Goal: Transaction & Acquisition: Purchase product/service

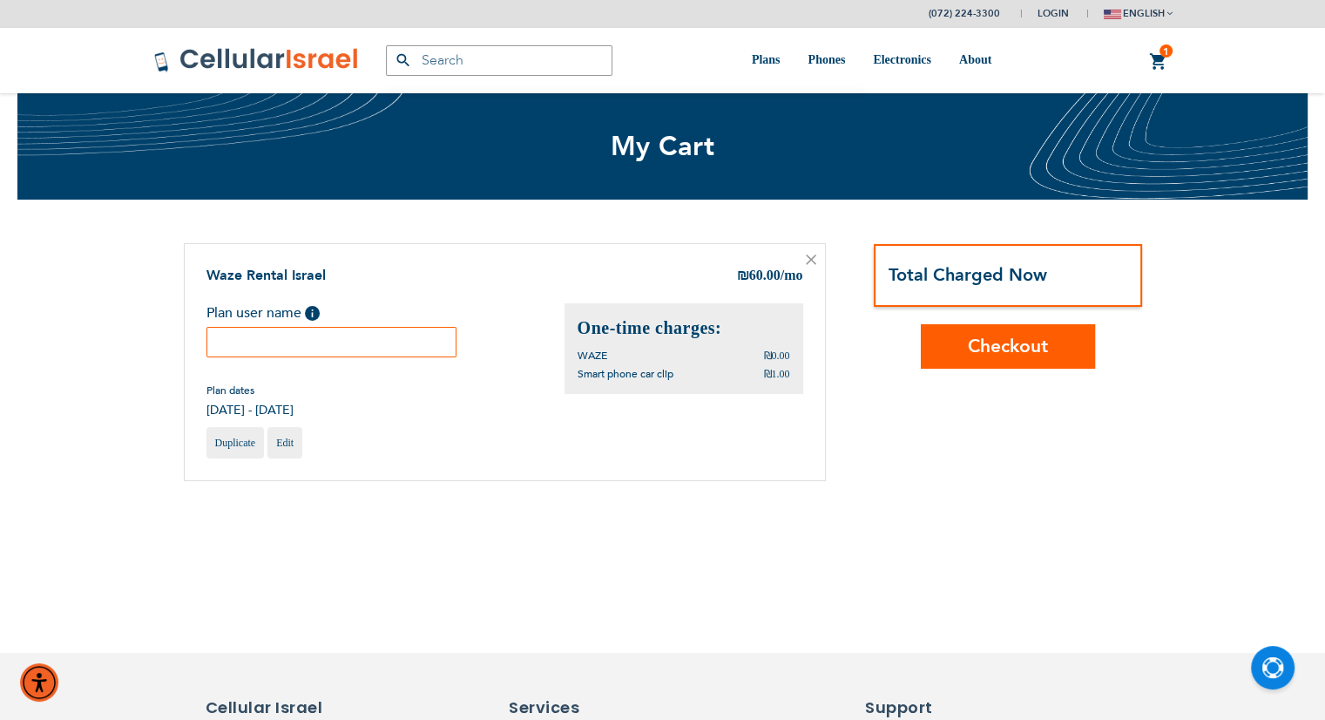
click at [341, 333] on input "text" at bounding box center [331, 342] width 251 height 30
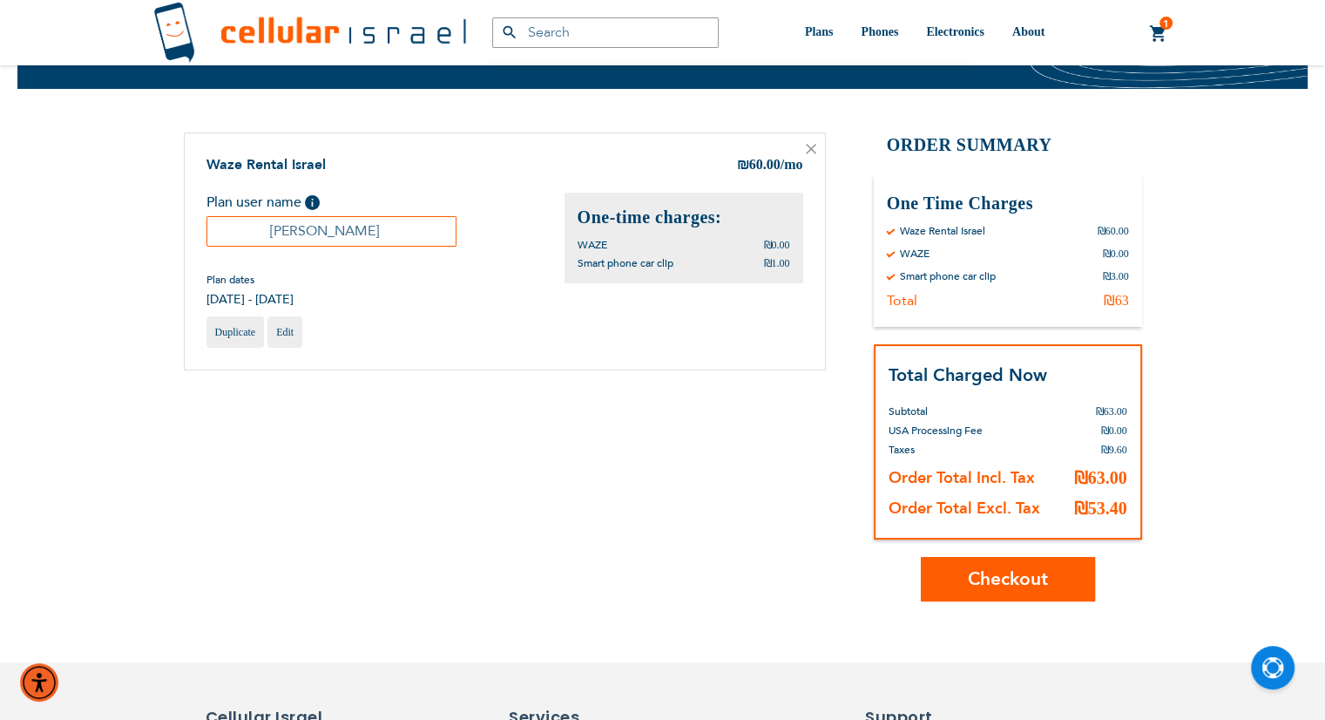
scroll to position [139, 0]
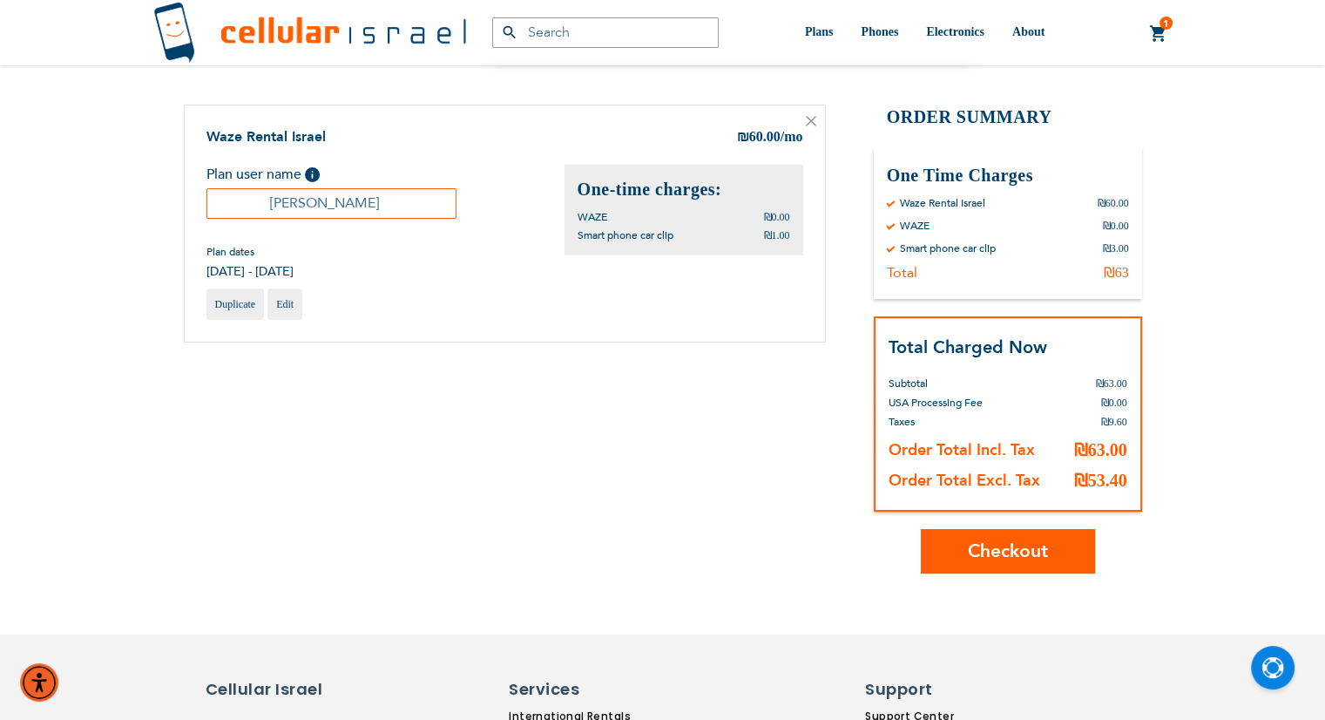
type input "[PERSON_NAME]"
click at [1008, 535] on button "Checkout" at bounding box center [1008, 551] width 174 height 44
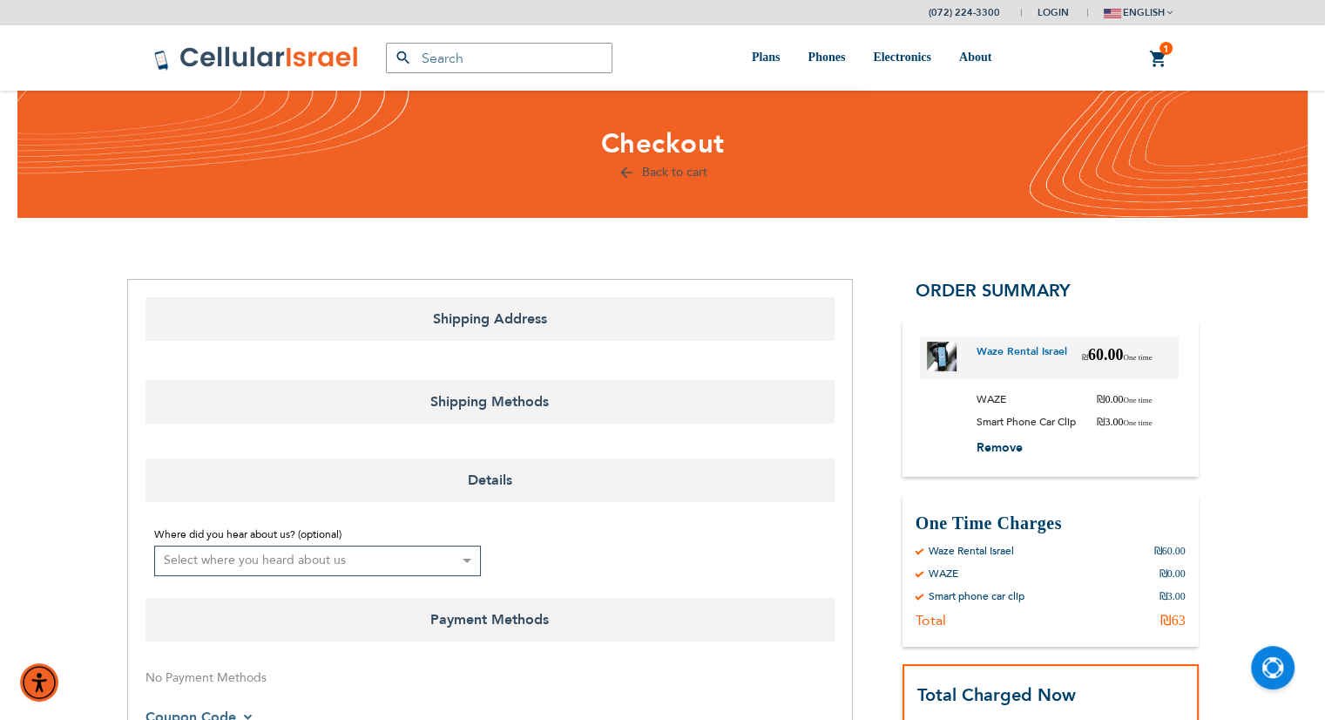
select select "IL"
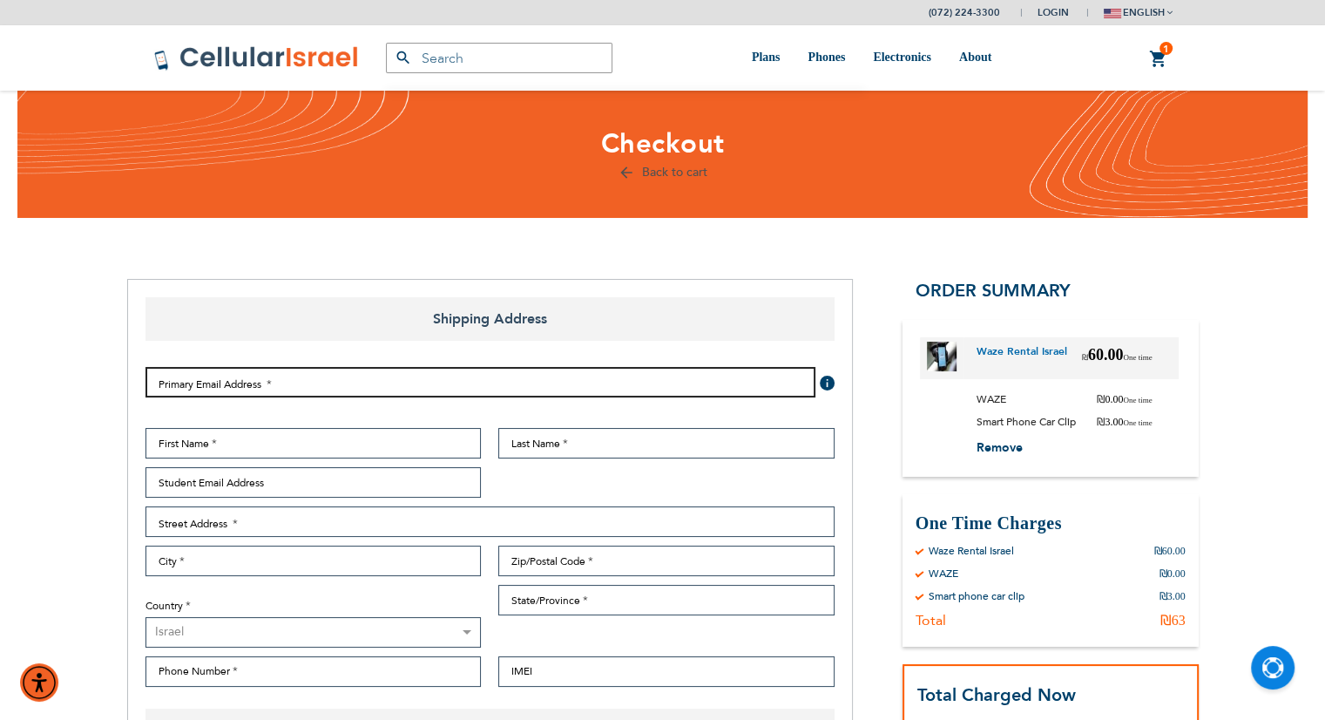
click at [307, 381] on input "Email Address" at bounding box center [480, 382] width 670 height 30
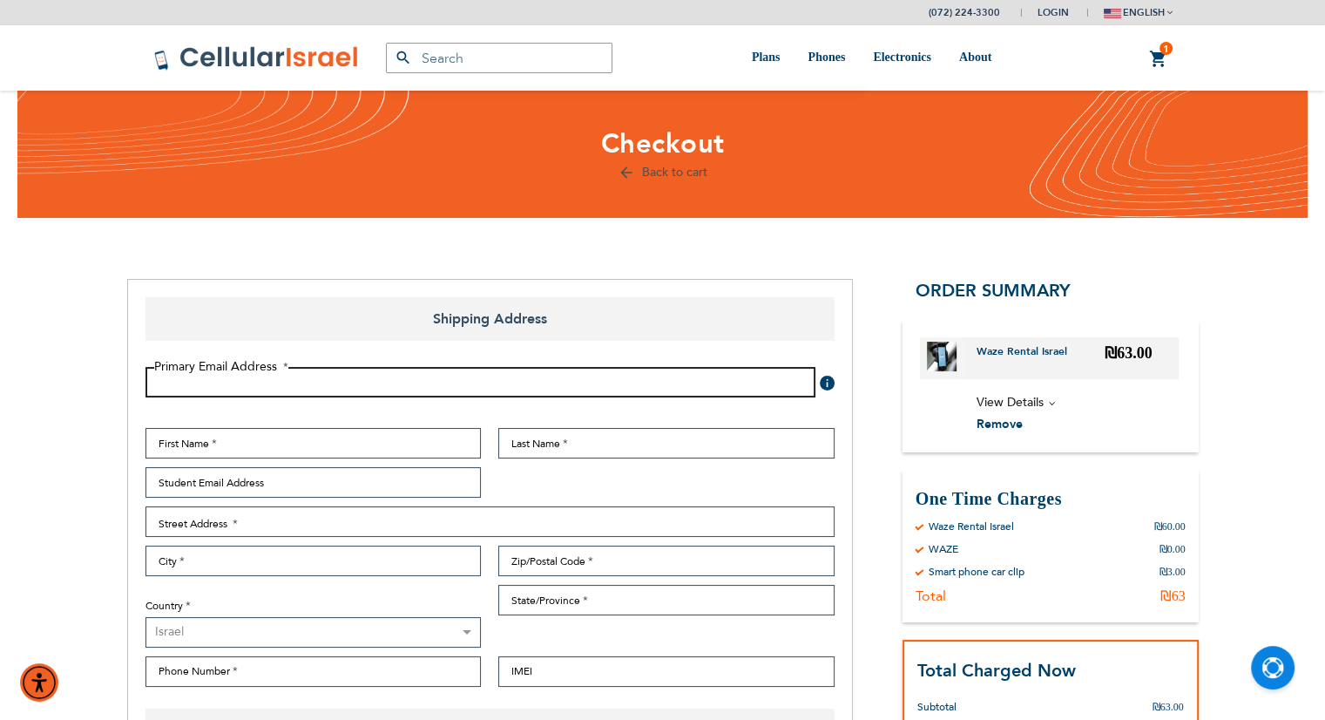
type input "esthereisenberg05@gmail.com"
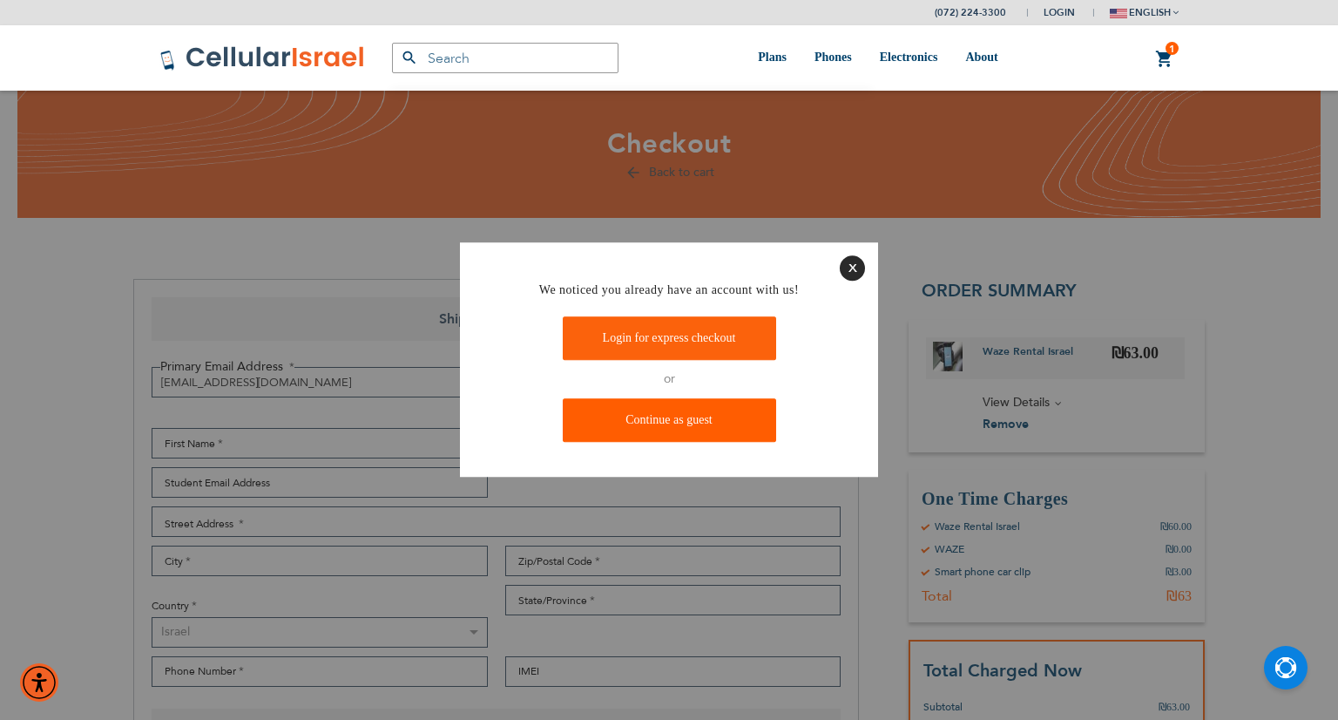
click at [697, 426] on link "Continue as guest" at bounding box center [669, 421] width 213 height 44
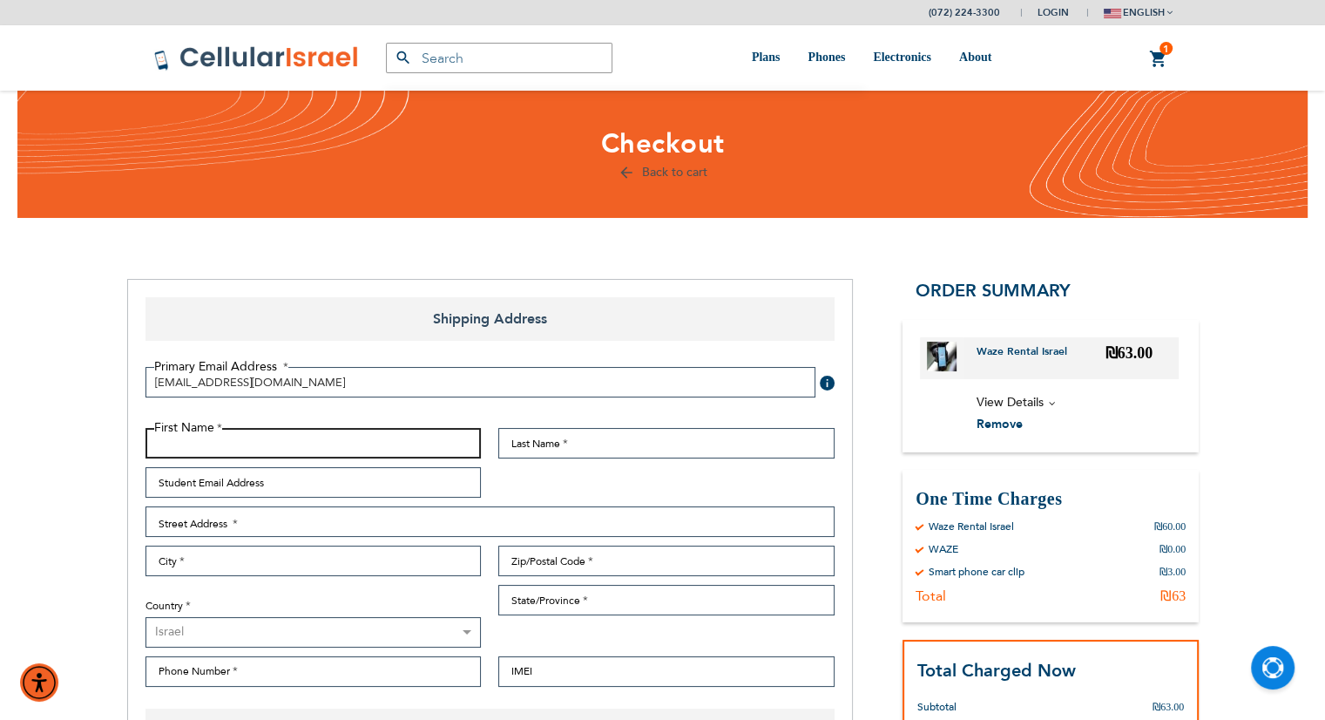
click at [328, 433] on input "First Name" at bounding box center [313, 443] width 336 height 30
type input "[PERSON_NAME]"
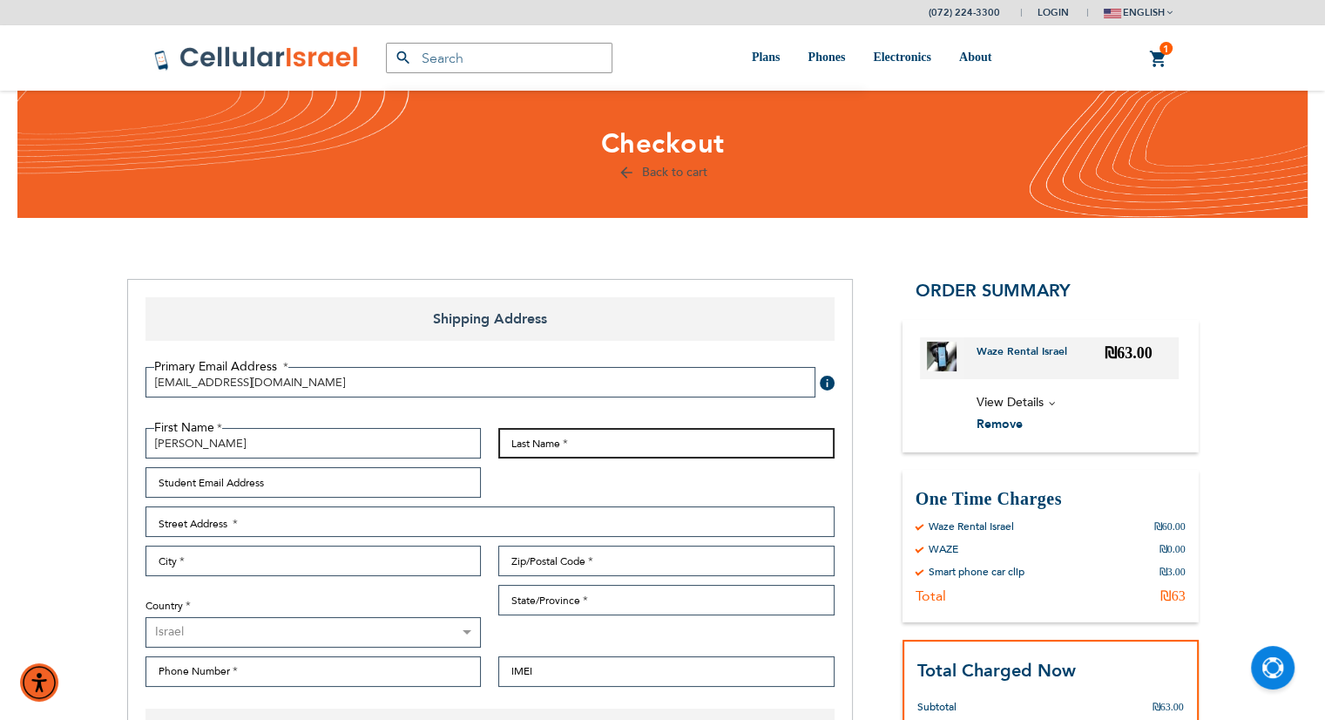
type input "Eisenberg"
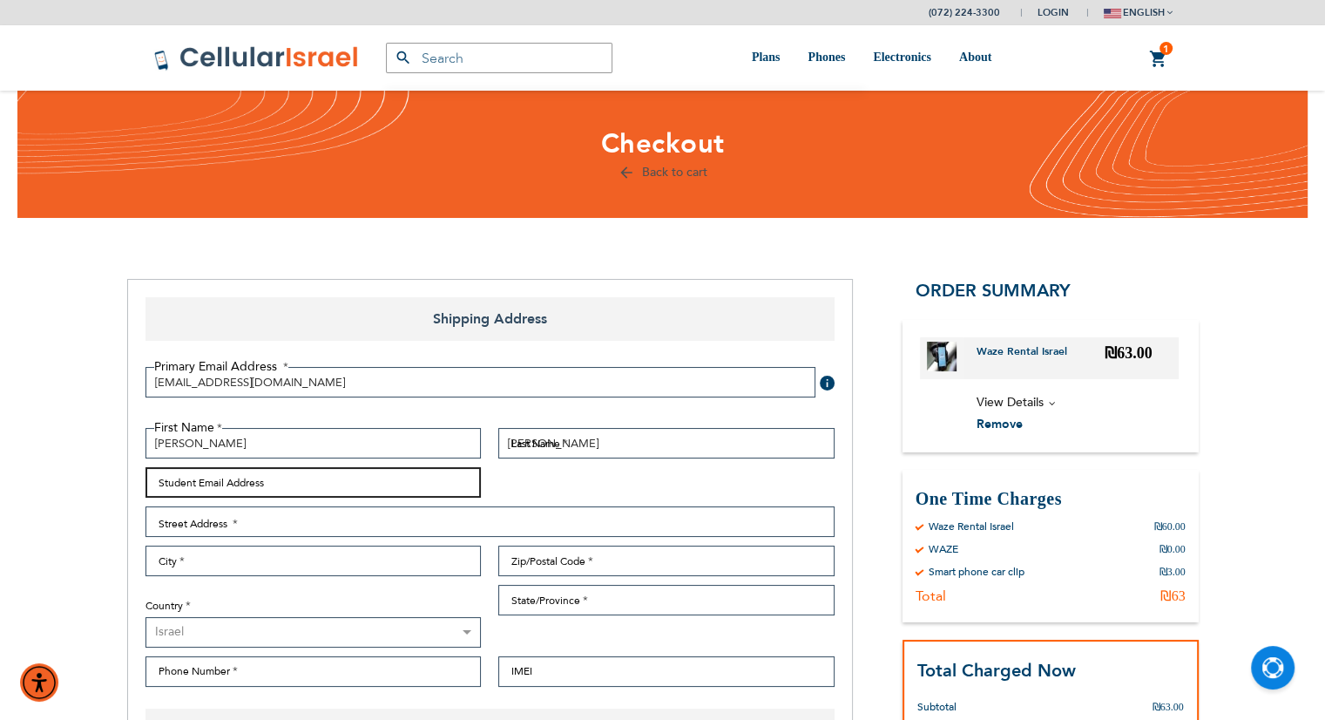
type input "esthereisenberg05@gmail.com"
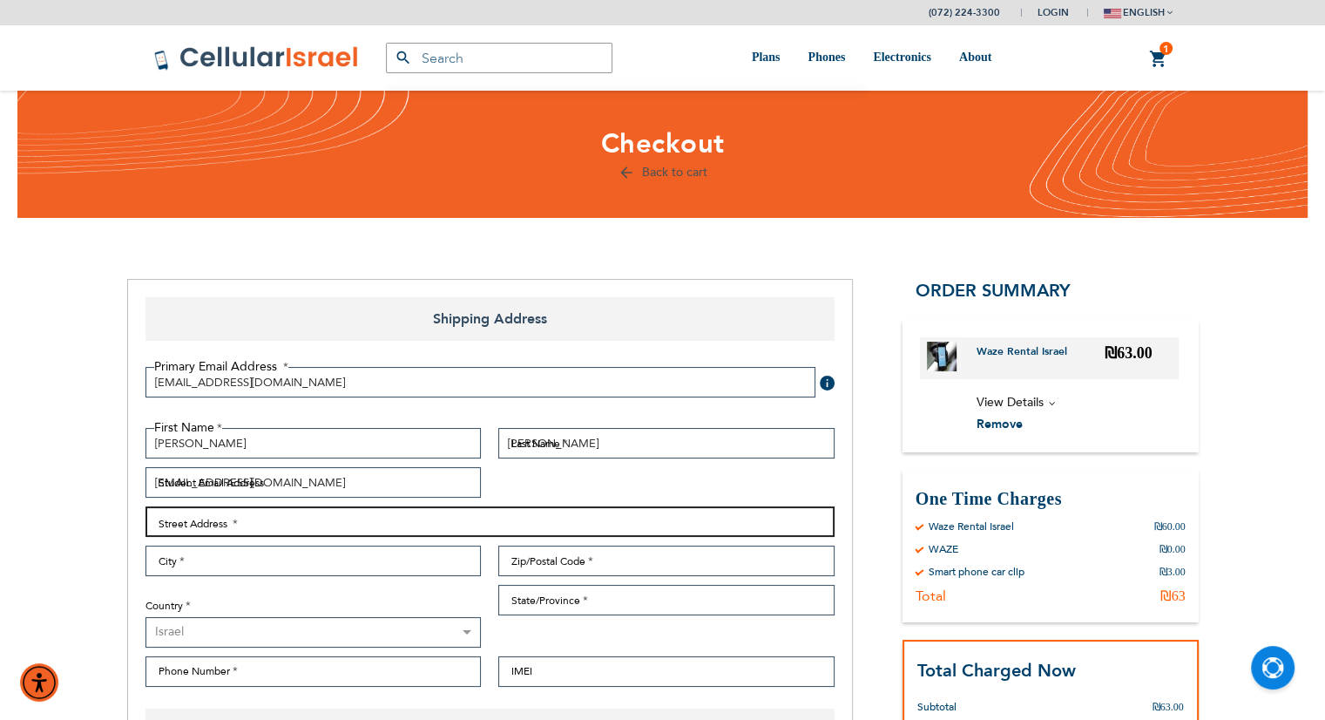
type input "33 Jeanette Ave"
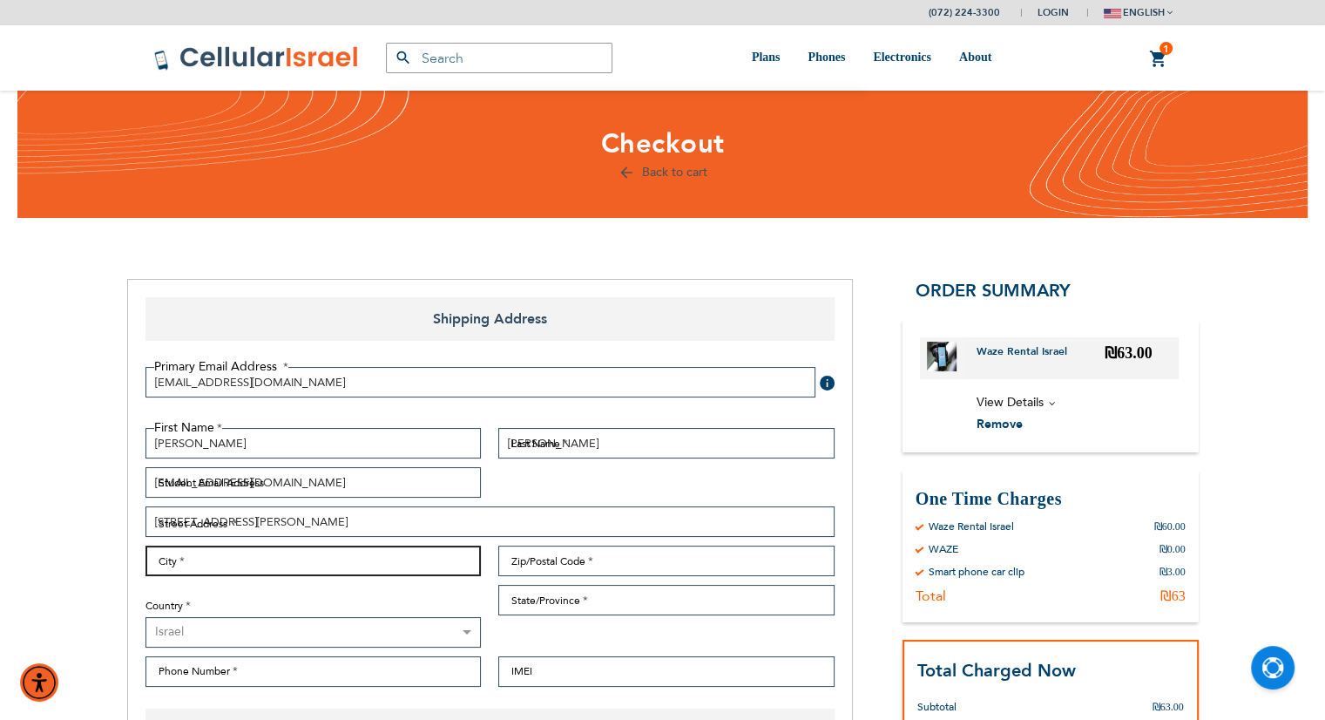
type input "Inwood"
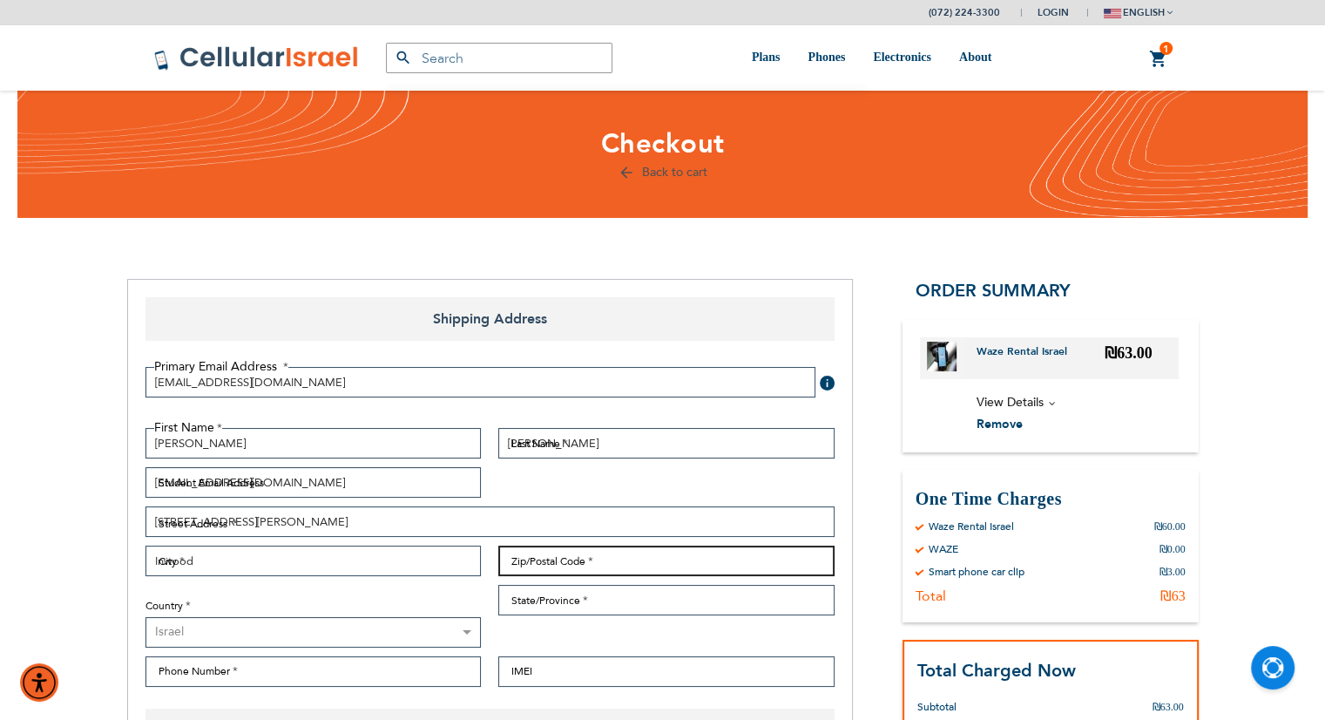
type input "11096"
select select "US"
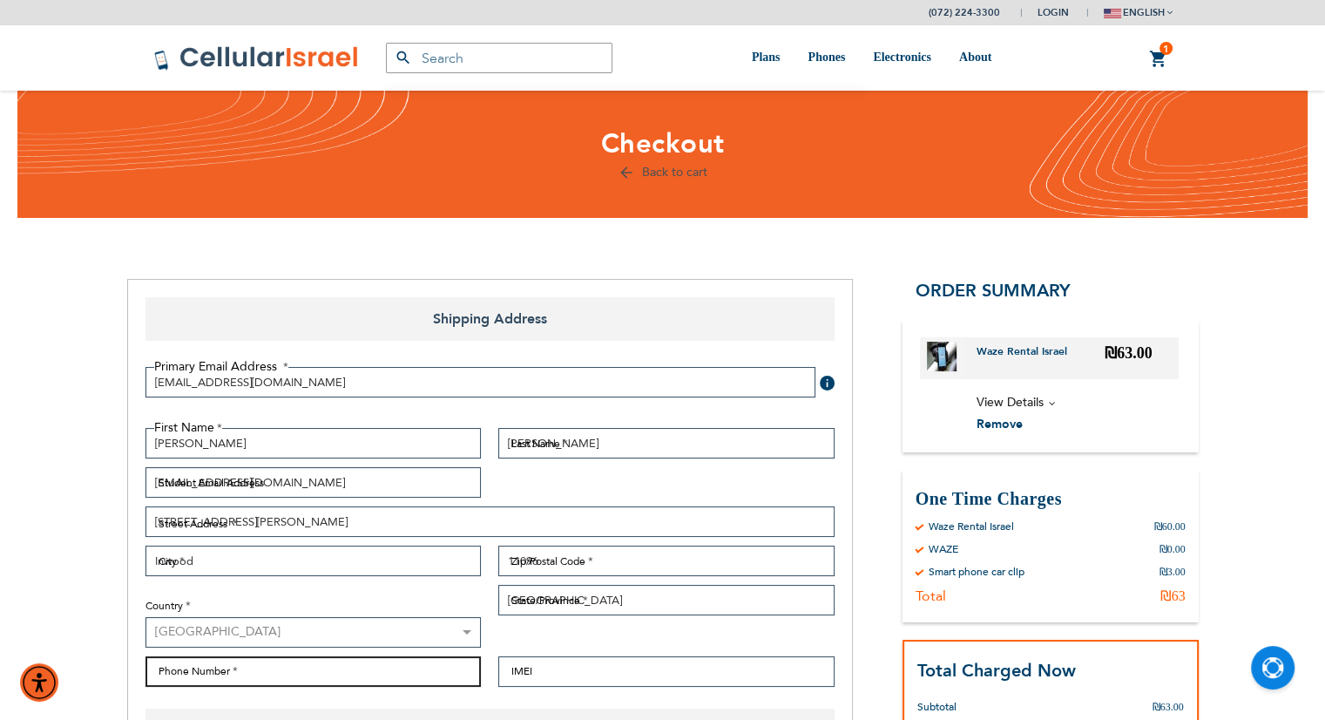
type input "3478868151"
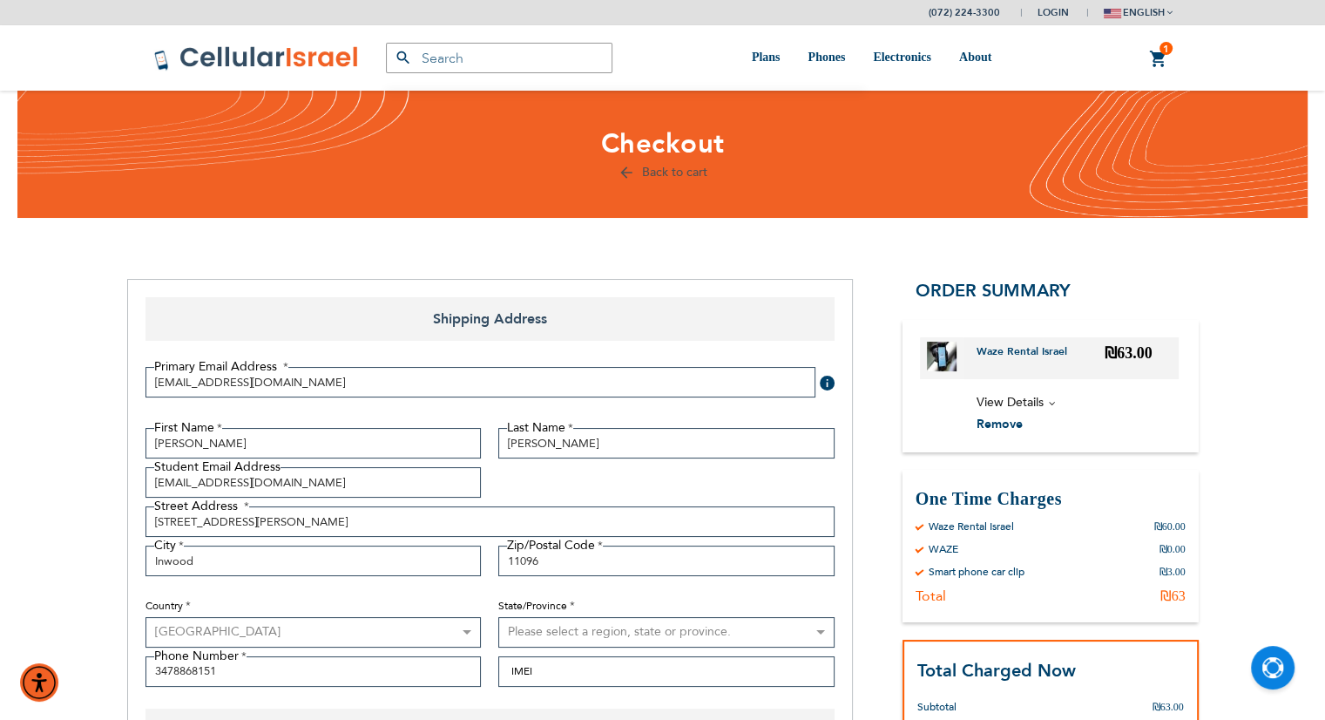
select select "43"
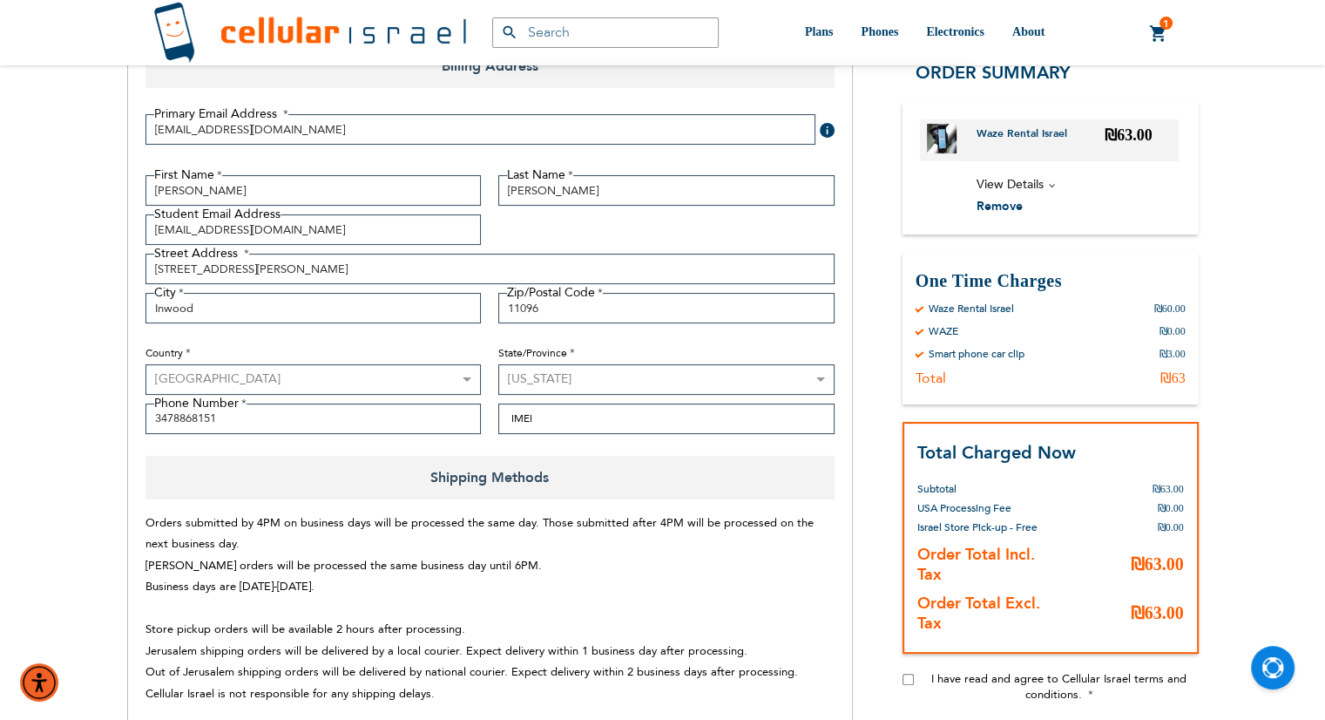
scroll to position [645, 0]
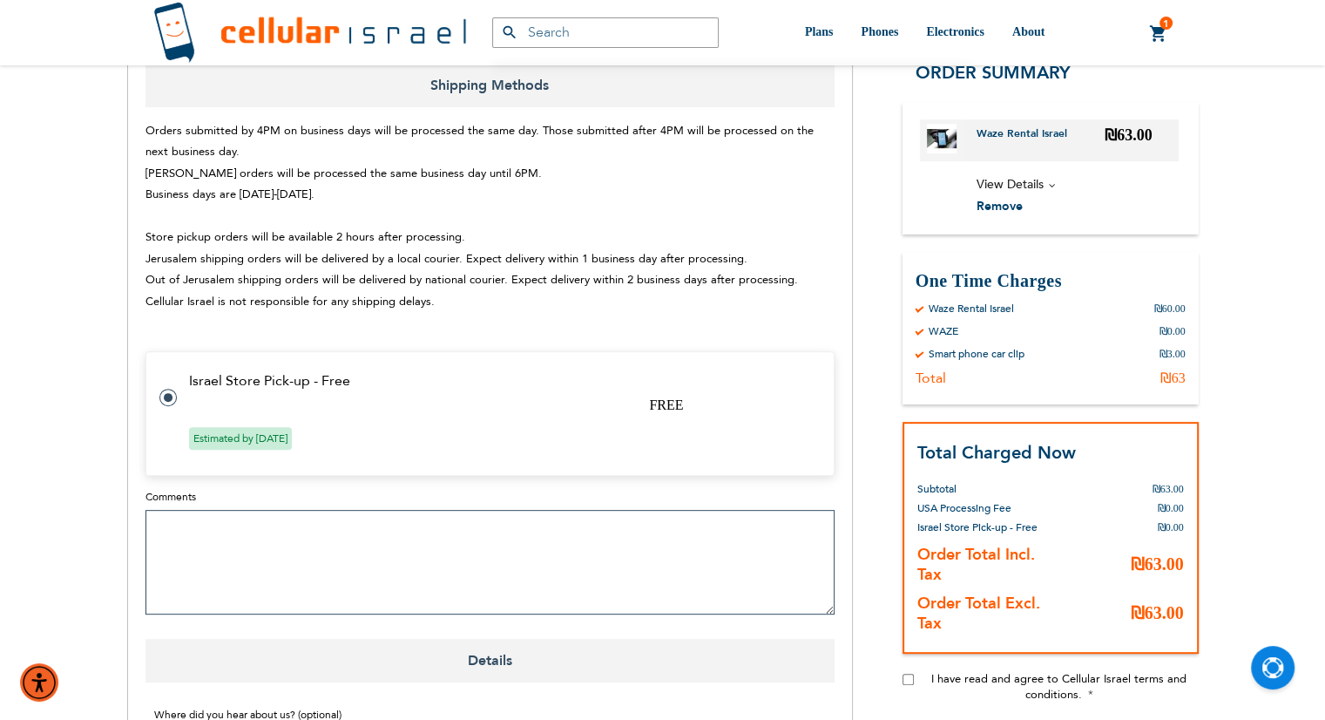
click at [321, 582] on textarea "Comments" at bounding box center [489, 562] width 689 height 105
click at [451, 534] on textarea "Can I please pick it up on Thursday, October" at bounding box center [489, 562] width 689 height 105
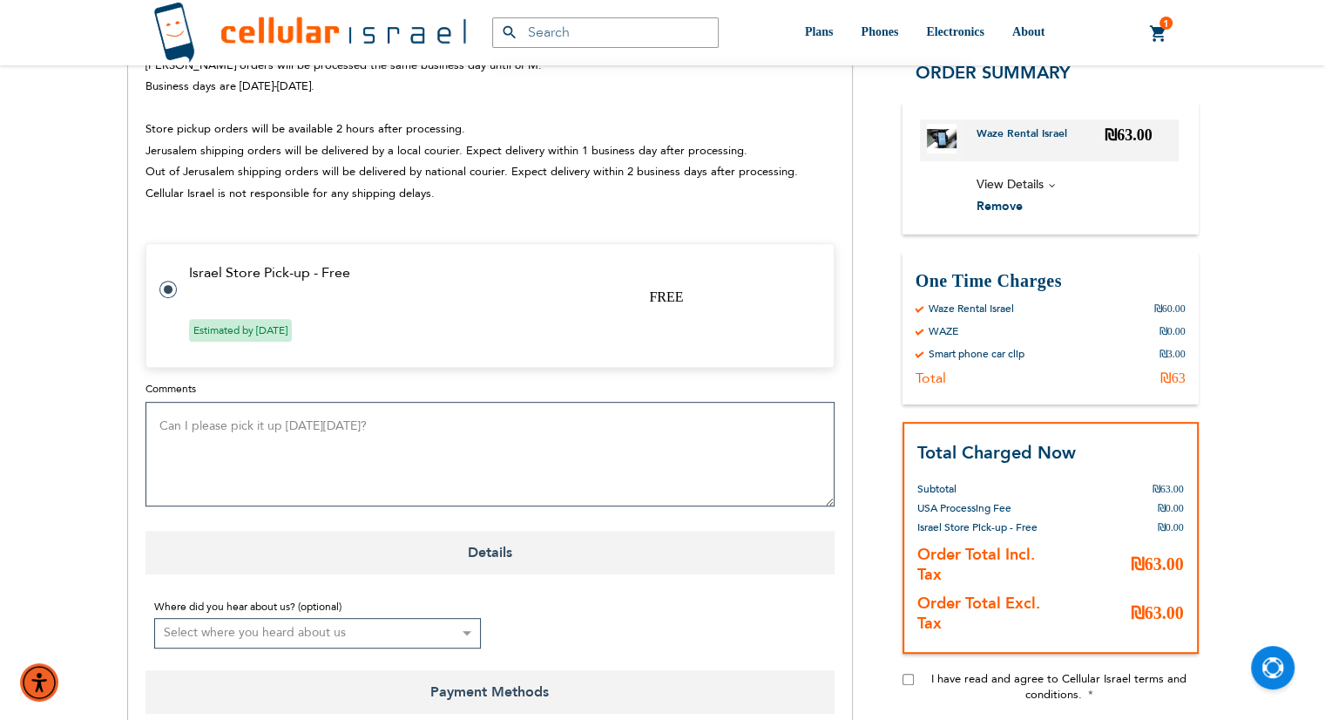
scroll to position [780, 0]
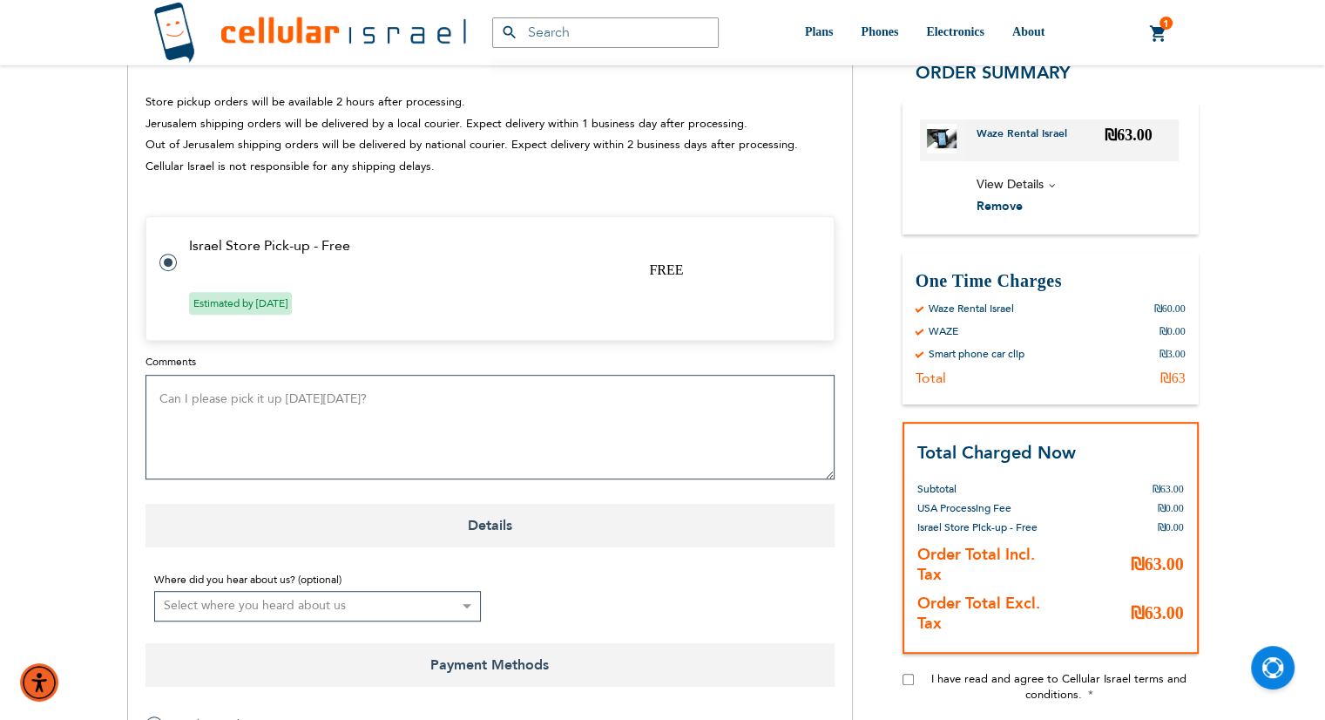
type textarea "Can I please pick it up on Thursday, October 16?"
click at [327, 599] on select "Select where you heard about us Existing Customer Friend Other School/Group BP …" at bounding box center [318, 606] width 328 height 30
select select "1"
click at [154, 591] on select "Select where you heard about us Existing Customer Friend Other School/Group BP …" at bounding box center [318, 606] width 328 height 30
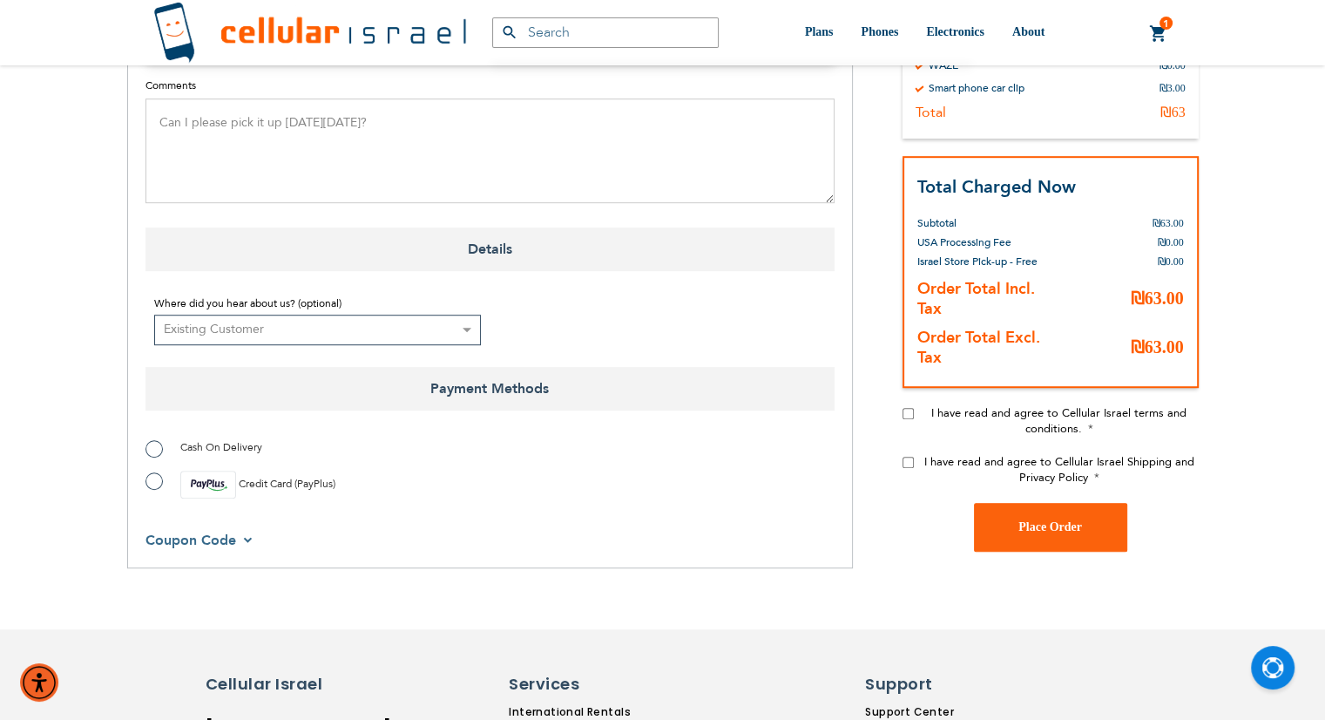
scroll to position [1058, 0]
click at [158, 482] on label "Credit Card (PayPlus)" at bounding box center [240, 483] width 190 height 28
radio input "true"
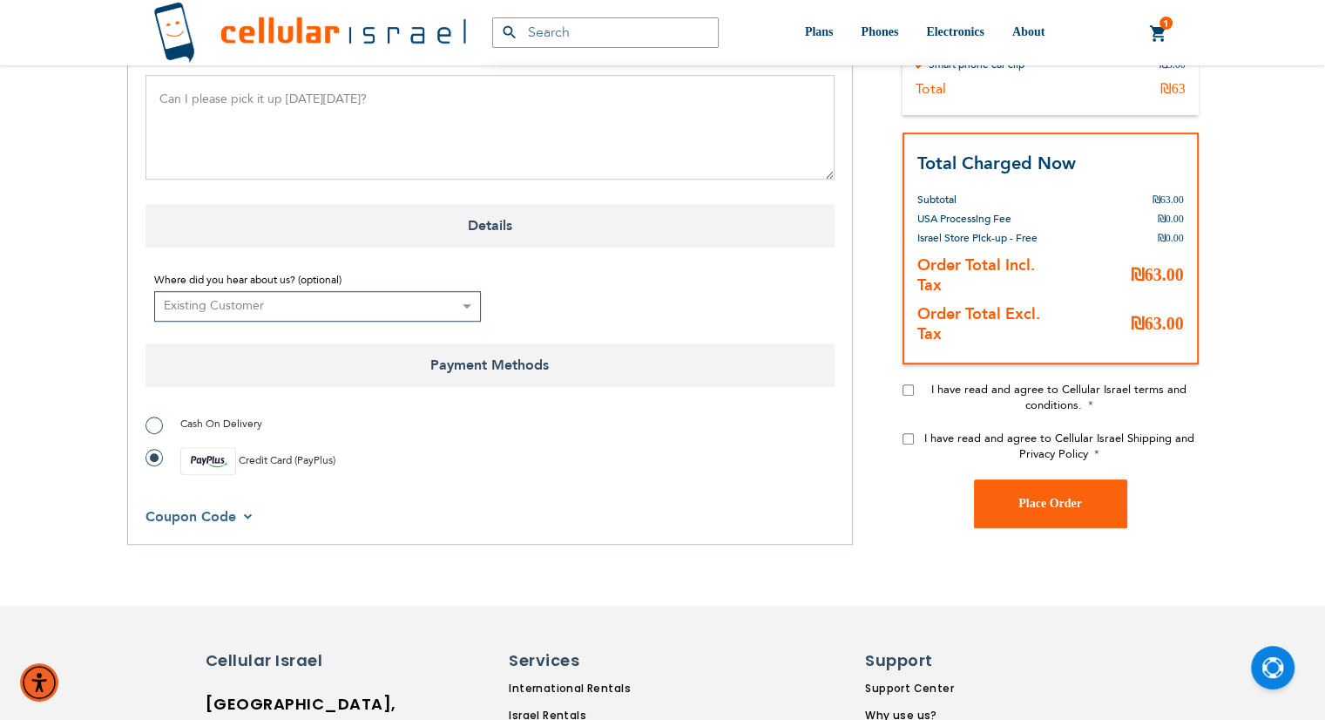
scroll to position [1083, 0]
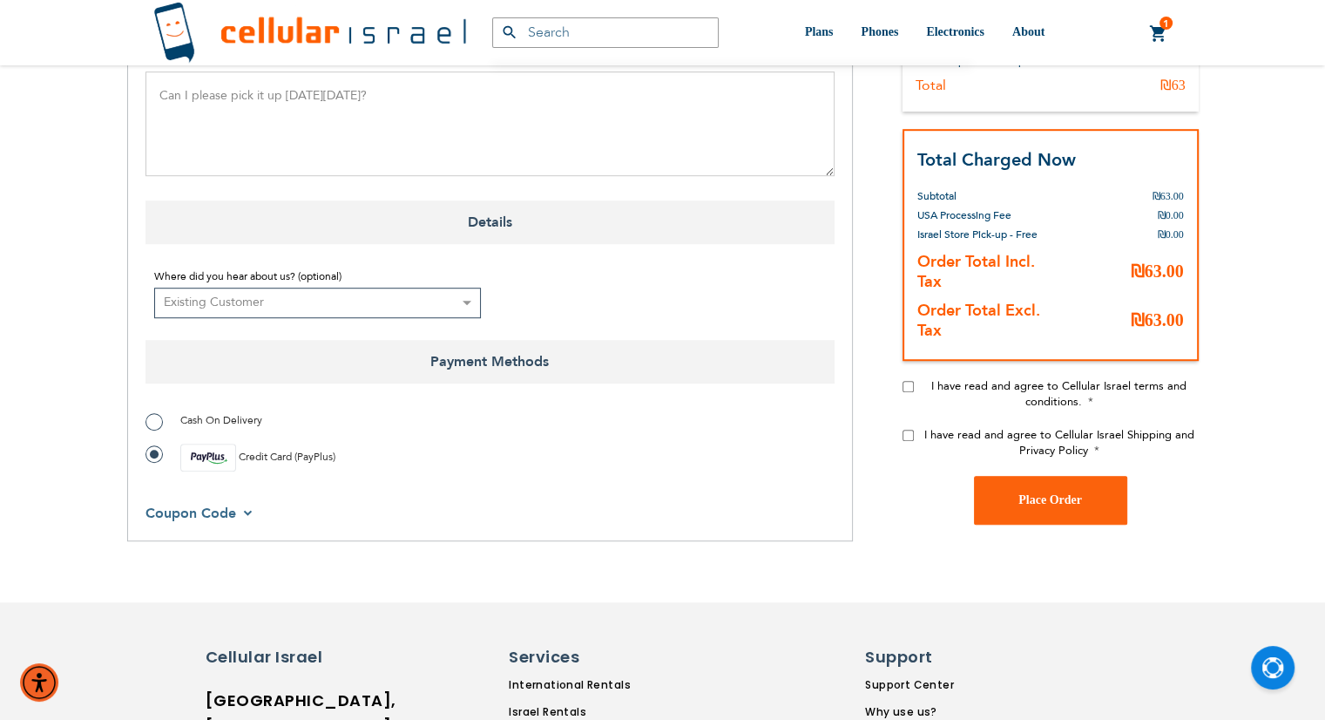
click at [918, 380] on div "I have read and agree to Cellular Israel terms and conditions." at bounding box center [1050, 401] width 296 height 49
click at [908, 387] on input "I have read and agree to Cellular Israel terms and conditions." at bounding box center [907, 385] width 11 height 11
checkbox input "true"
click at [909, 431] on input "I have read and agree to Cellular Israel Shipping and Privacy Policy" at bounding box center [907, 434] width 11 height 11
checkbox input "true"
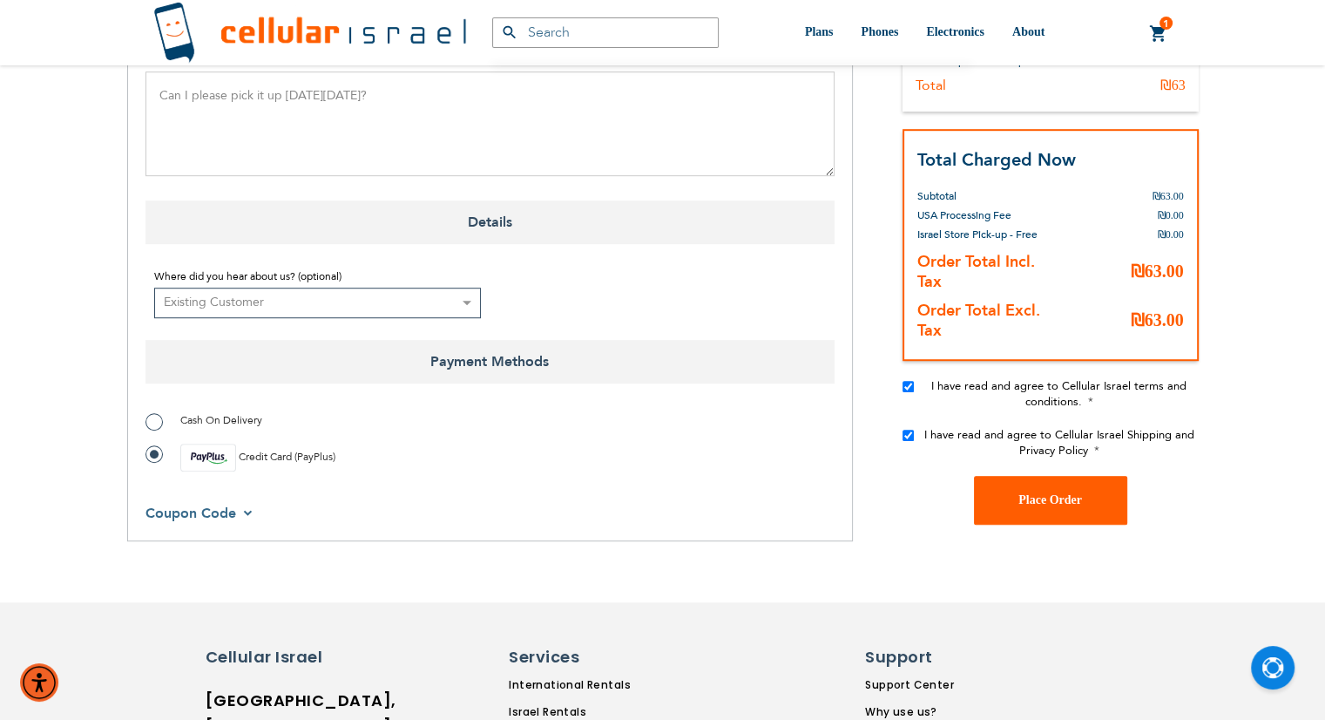
click at [1031, 501] on span "Place Order" at bounding box center [1050, 499] width 64 height 13
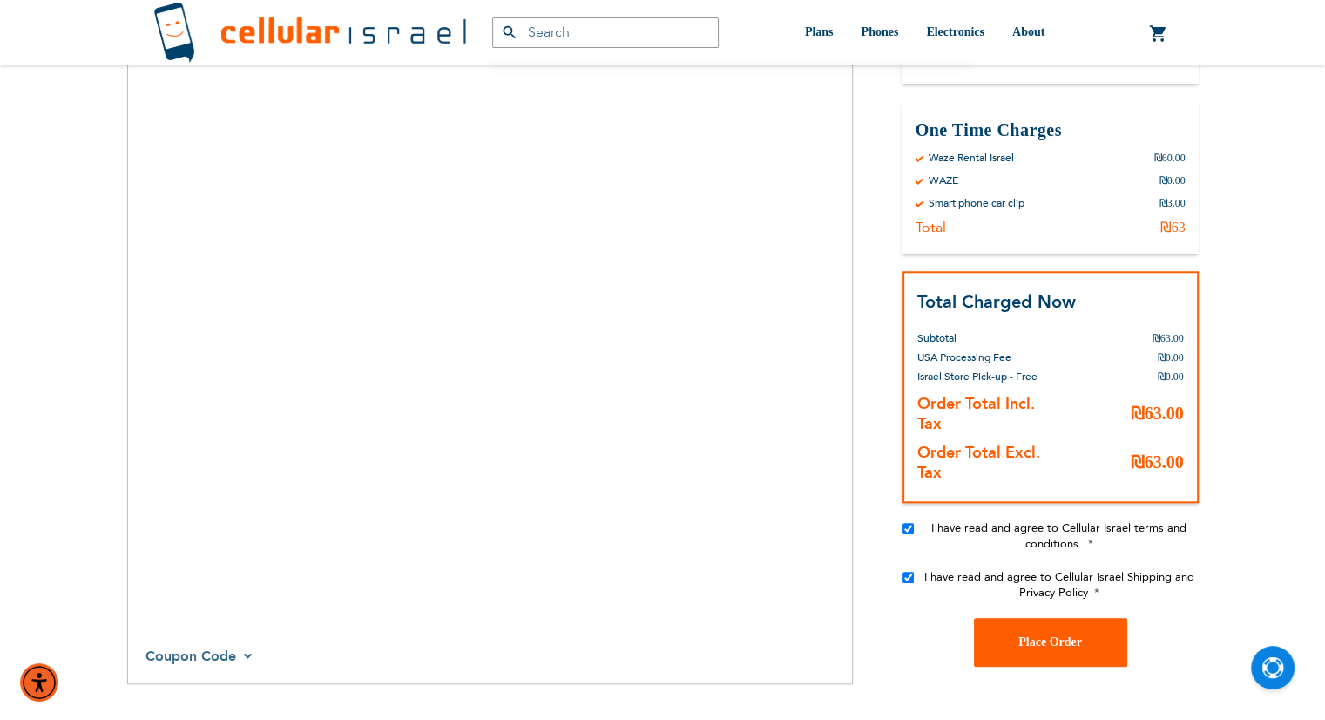
scroll to position [1511, 0]
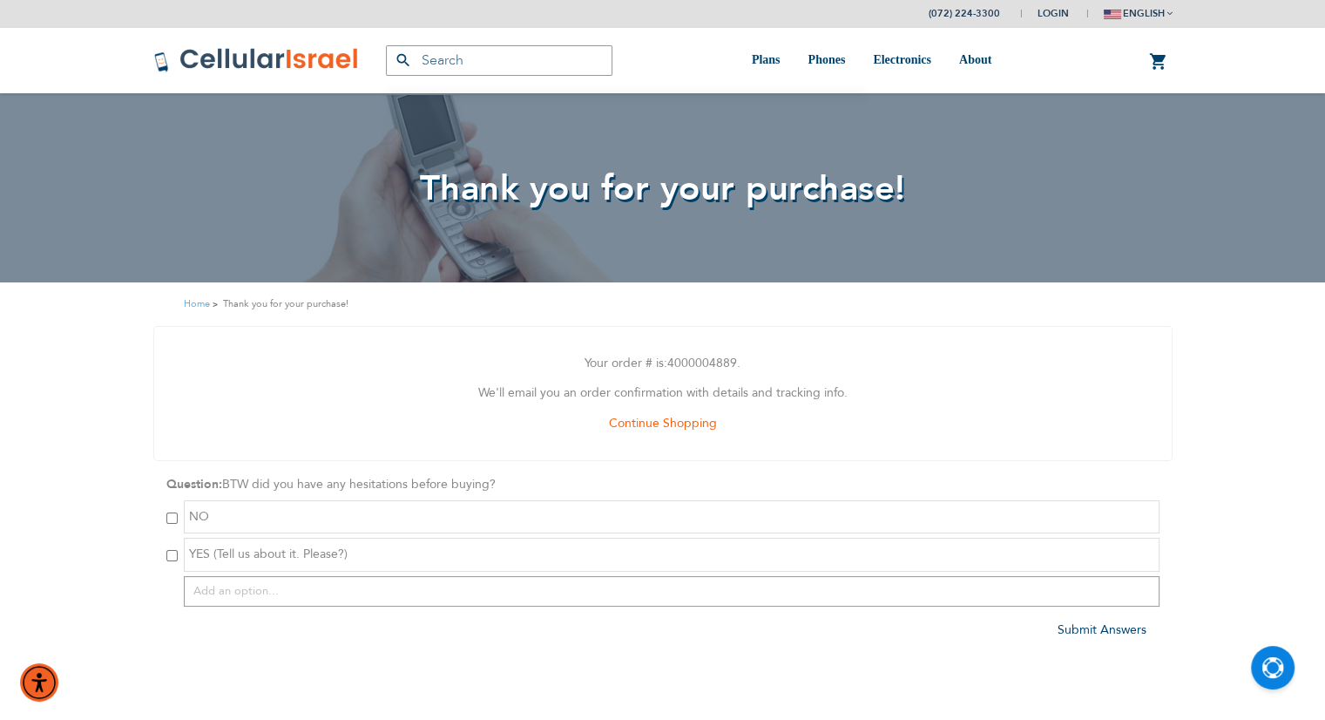
click at [172, 520] on input "checkbox" at bounding box center [171, 517] width 11 height 11
checkbox input "true"
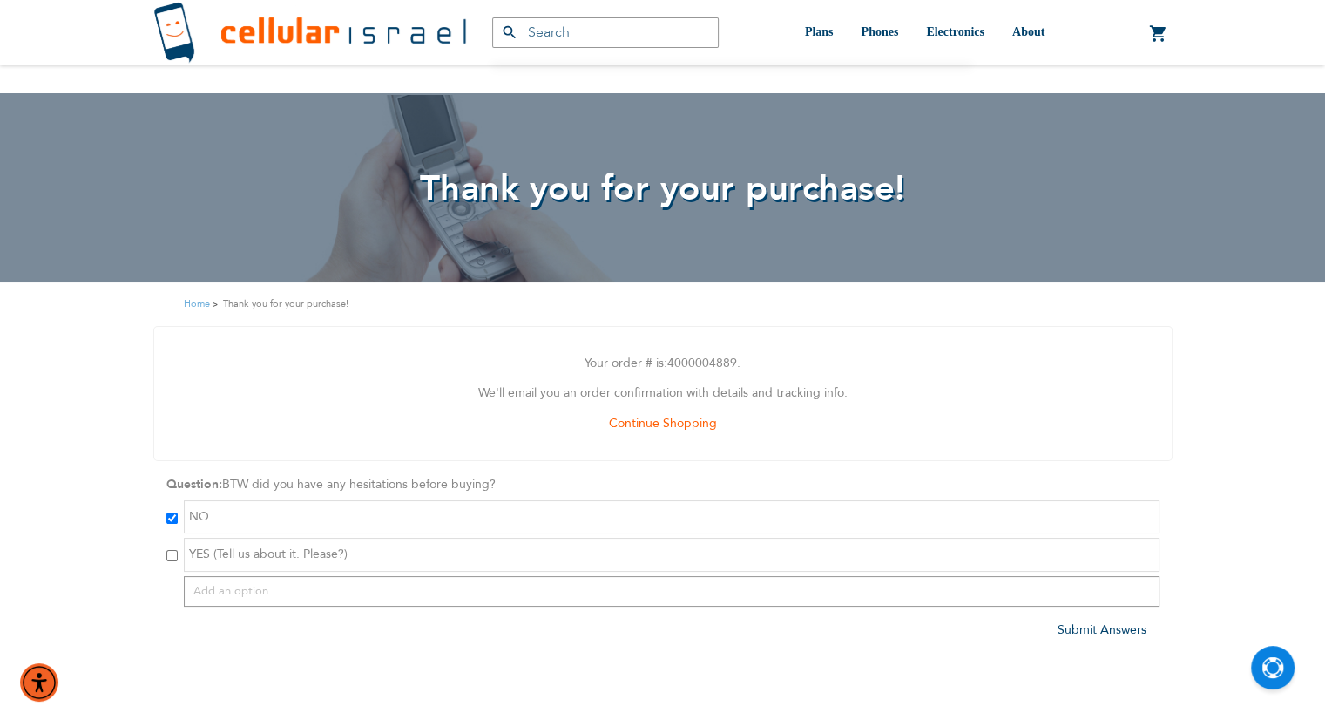
scroll to position [155, 0]
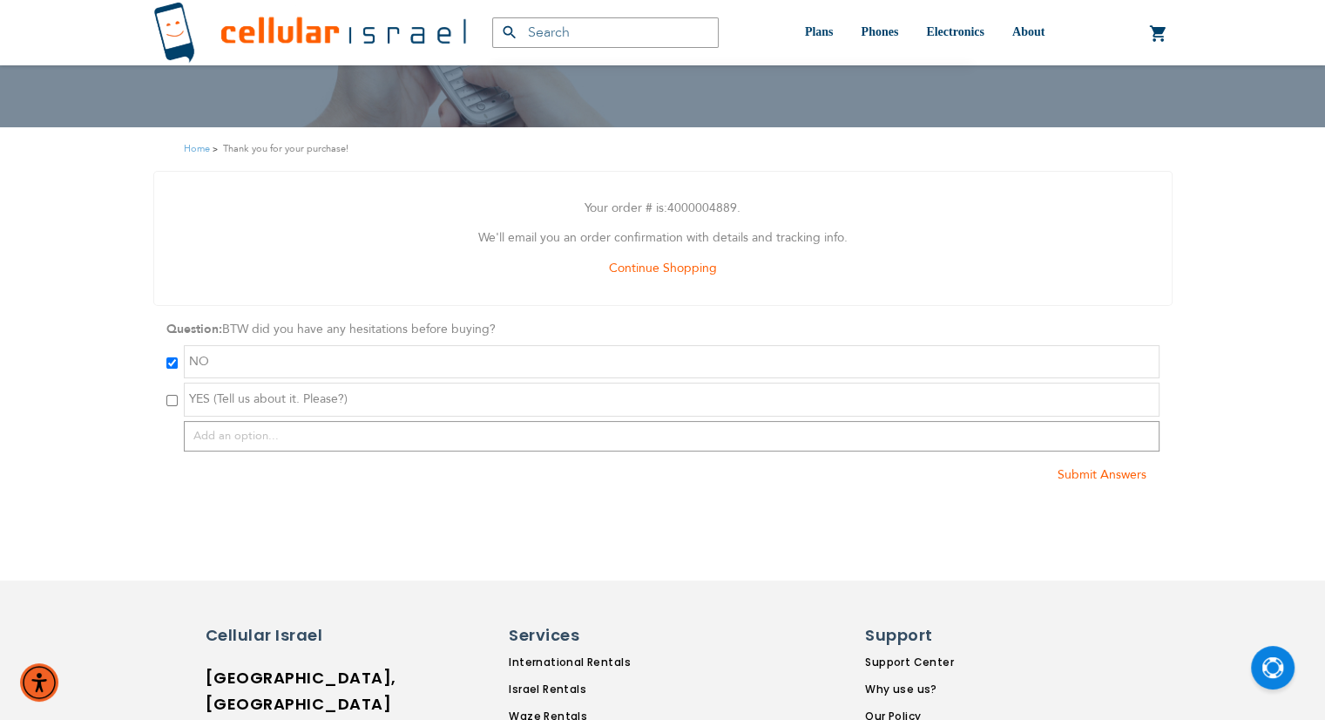
click at [1099, 482] on span "Submit Answers" at bounding box center [1102, 474] width 89 height 17
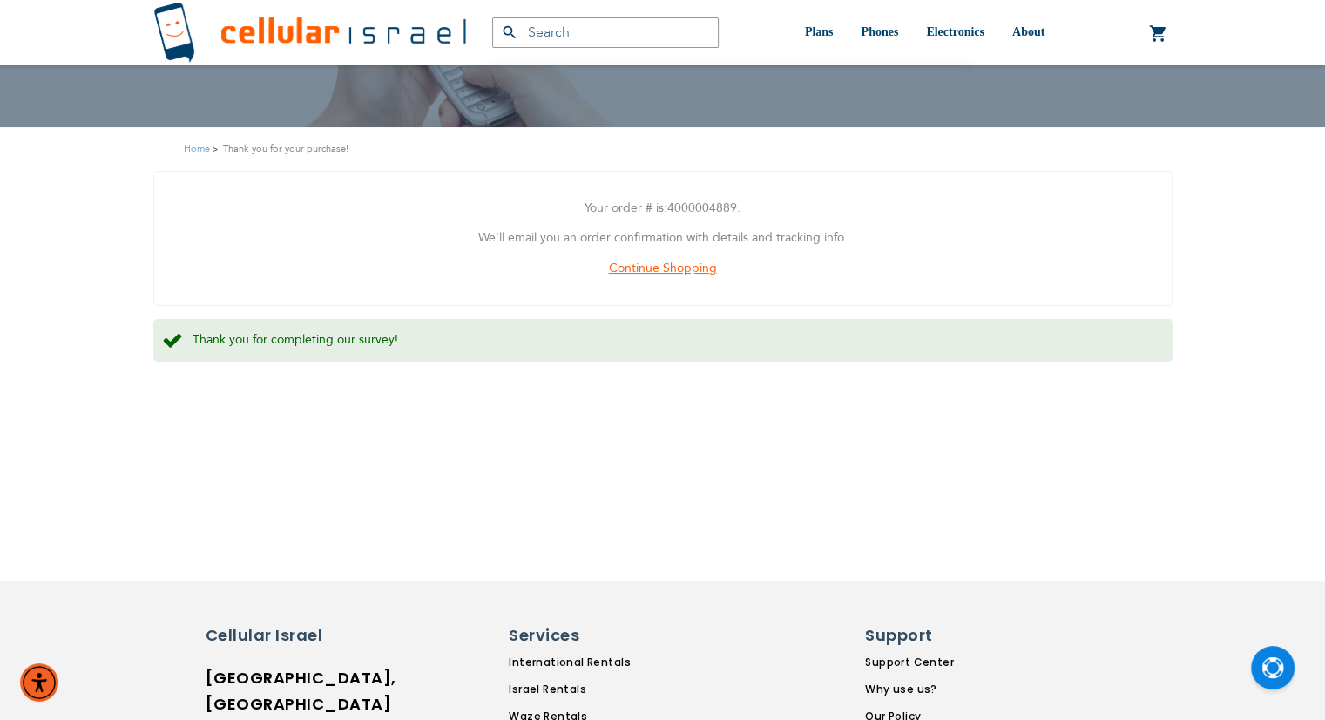
click at [669, 275] on span "Continue Shopping" at bounding box center [663, 268] width 108 height 17
